Goal: Information Seeking & Learning: Learn about a topic

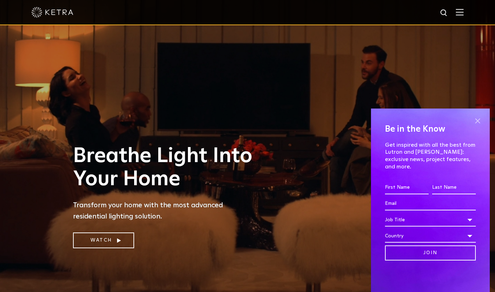
click at [479, 125] on span at bounding box center [478, 120] width 10 height 10
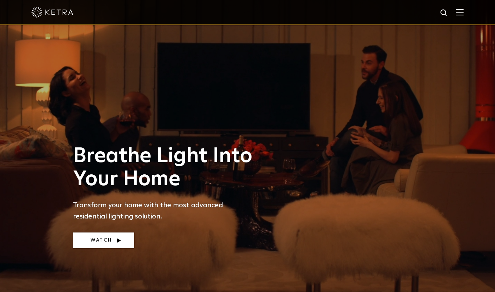
click at [113, 237] on link "Watch" at bounding box center [103, 240] width 61 height 16
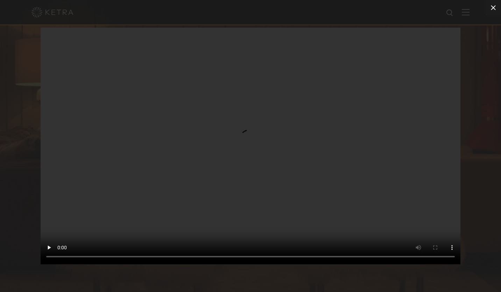
click at [495, 6] on icon at bounding box center [493, 7] width 8 height 8
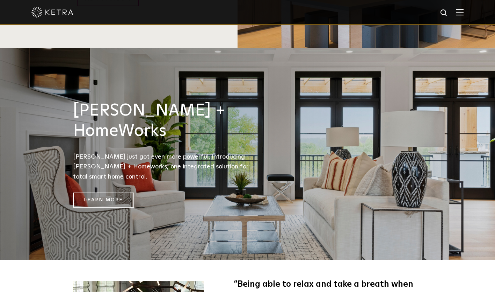
scroll to position [877, 0]
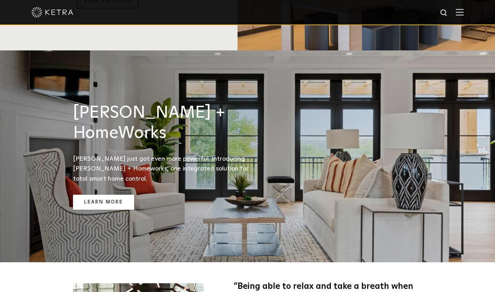
click at [114, 194] on link "Learn More" at bounding box center [103, 201] width 61 height 15
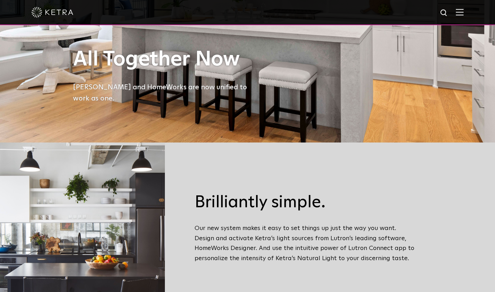
scroll to position [239, 0]
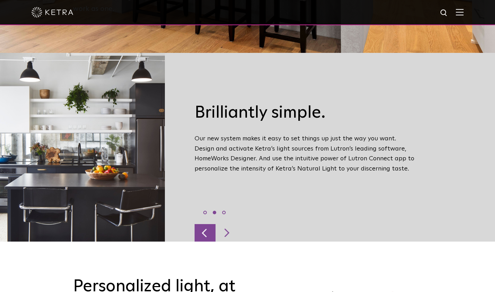
click at [205, 227] on div at bounding box center [205, 232] width 21 height 17
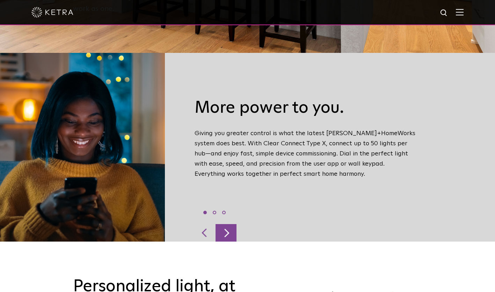
click at [227, 231] on div at bounding box center [226, 232] width 21 height 17
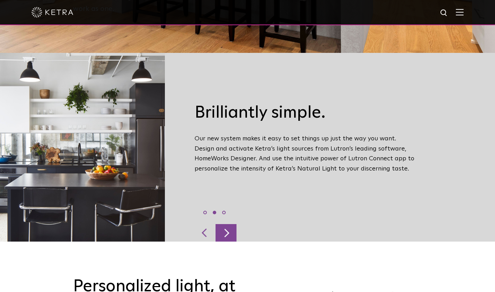
click at [227, 231] on div at bounding box center [226, 232] width 21 height 17
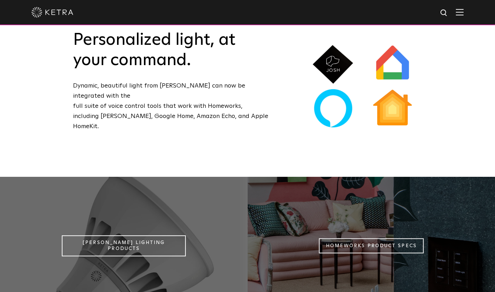
scroll to position [483, 0]
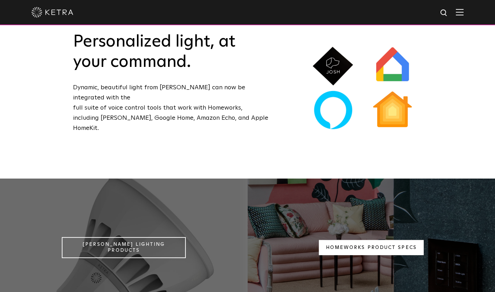
click at [365, 240] on link "Homeworks Product Specs" at bounding box center [371, 247] width 105 height 15
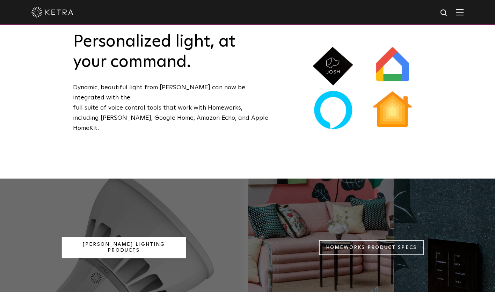
click at [155, 237] on link "[PERSON_NAME] Lighting Products" at bounding box center [124, 247] width 124 height 21
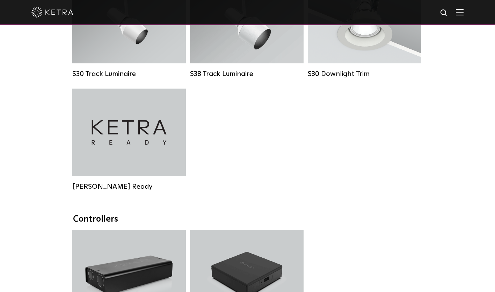
scroll to position [726, 0]
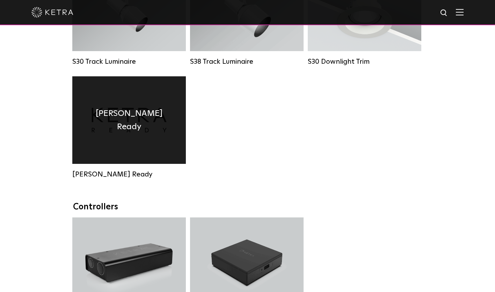
click at [94, 152] on div "Ketra Ready" at bounding box center [129, 119] width 114 height 87
